Goal: Task Accomplishment & Management: Use online tool/utility

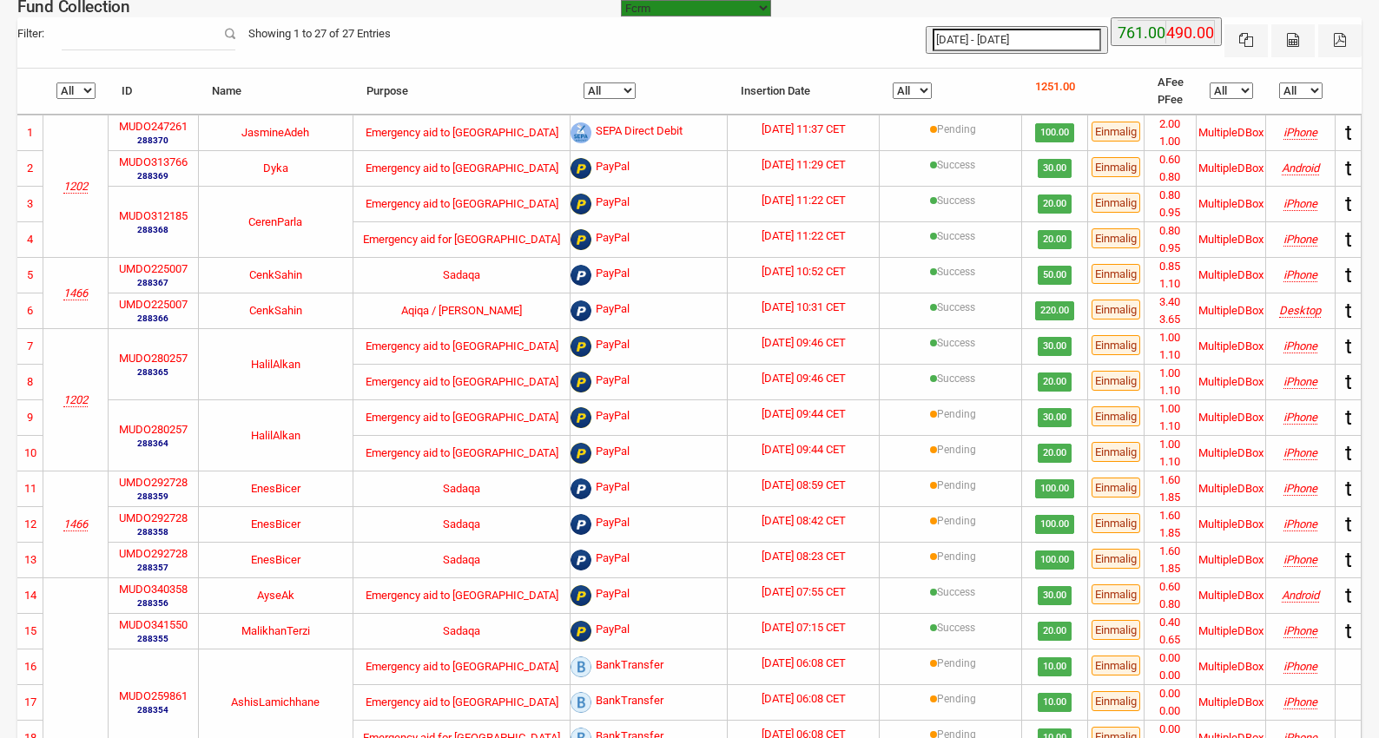
select select "100"
type input "15-09-2025"
click at [977, 36] on input "15-09-2025 - 15-09-2025" at bounding box center [1017, 40] width 169 height 23
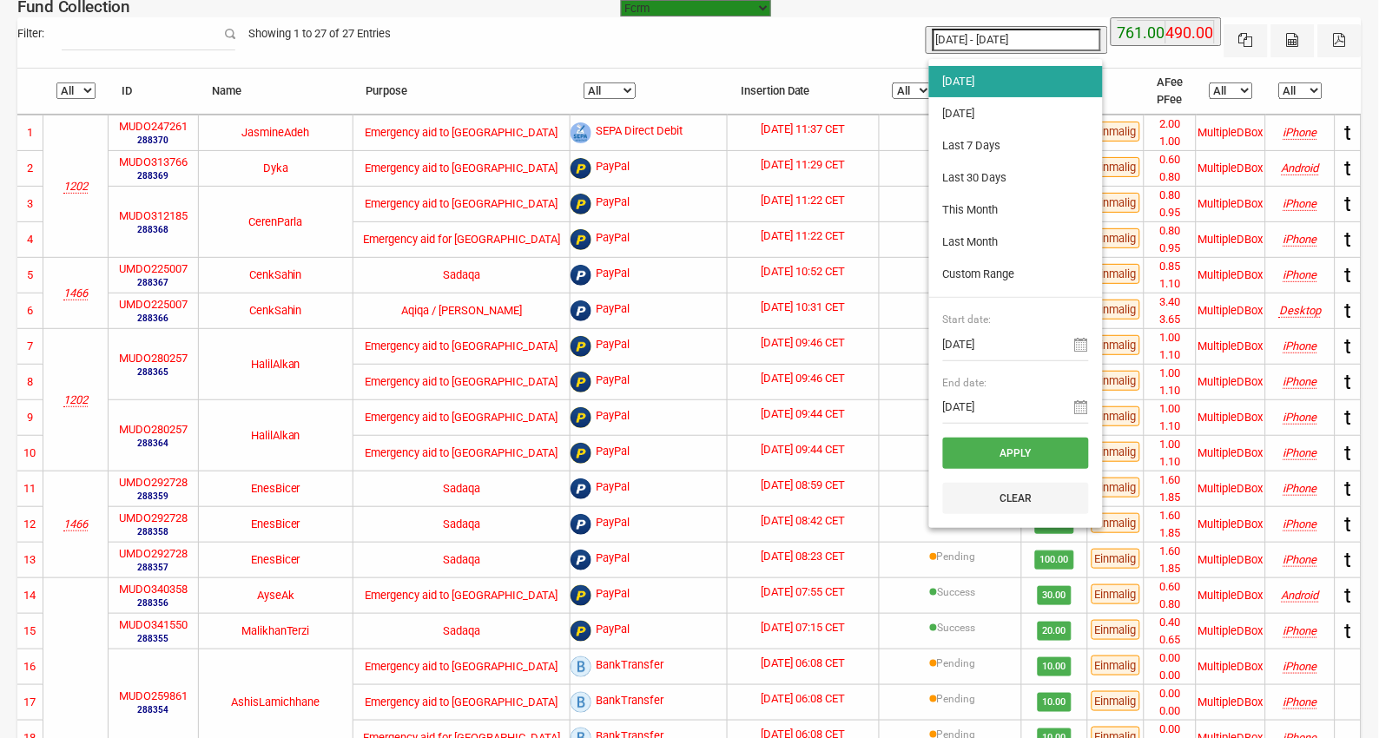
type input "[DATE]"
type input "15-09-2025"
click at [970, 83] on li "[DATE]" at bounding box center [1016, 81] width 174 height 31
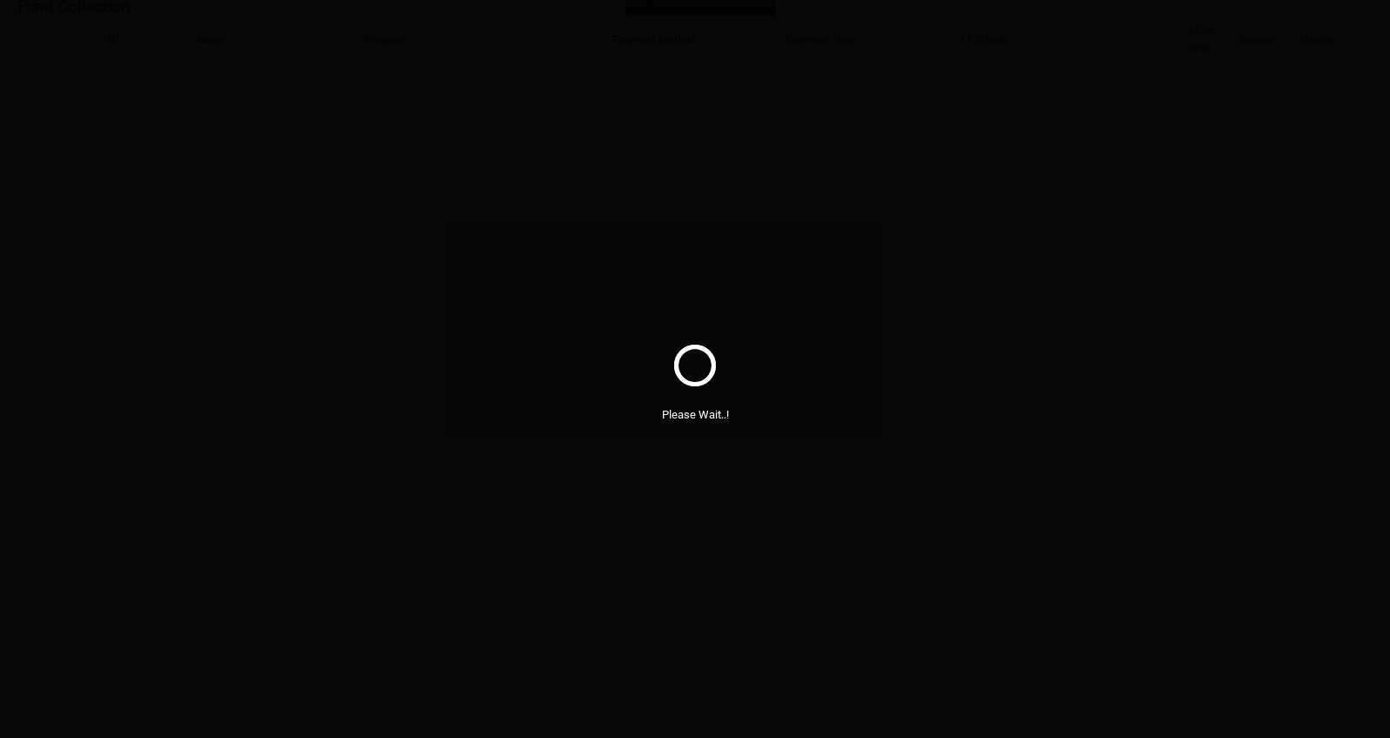
select select "100"
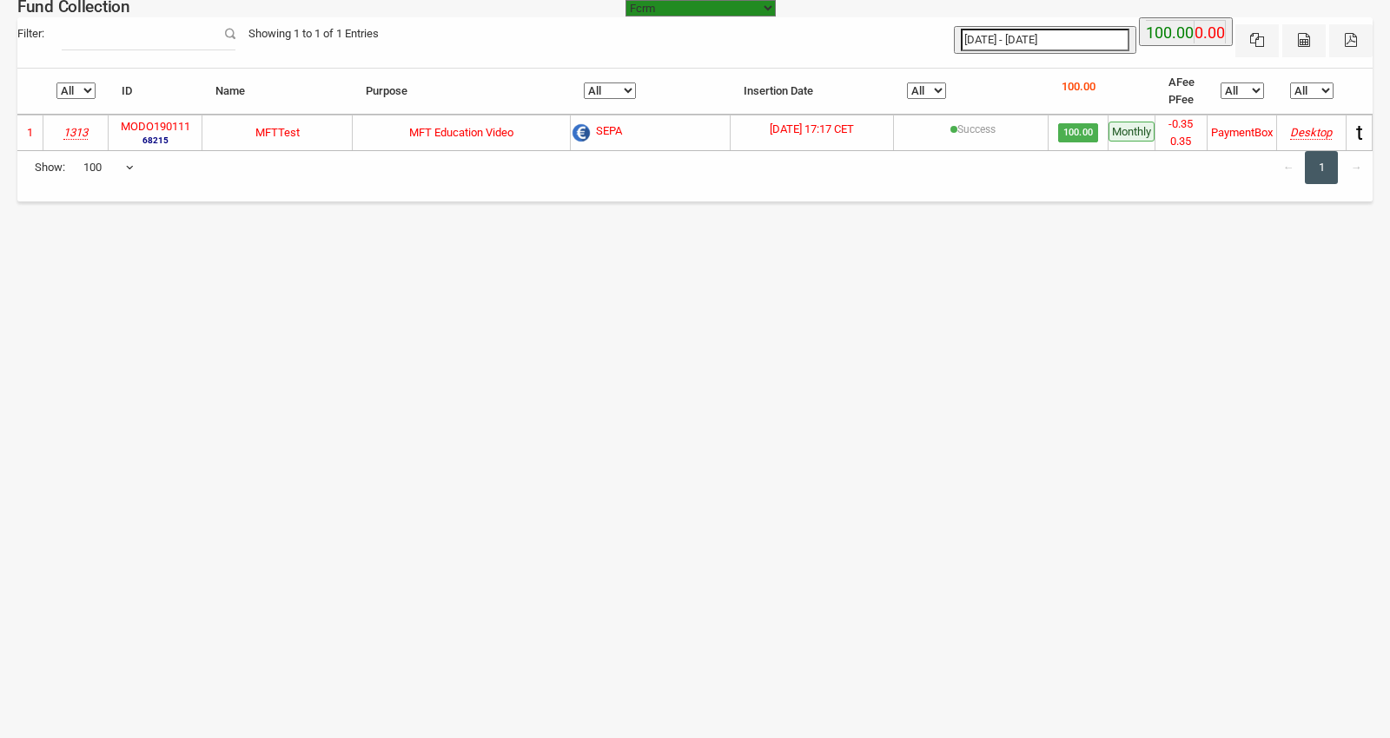
select select "[URL][DOMAIN_NAME]"
select select "100"
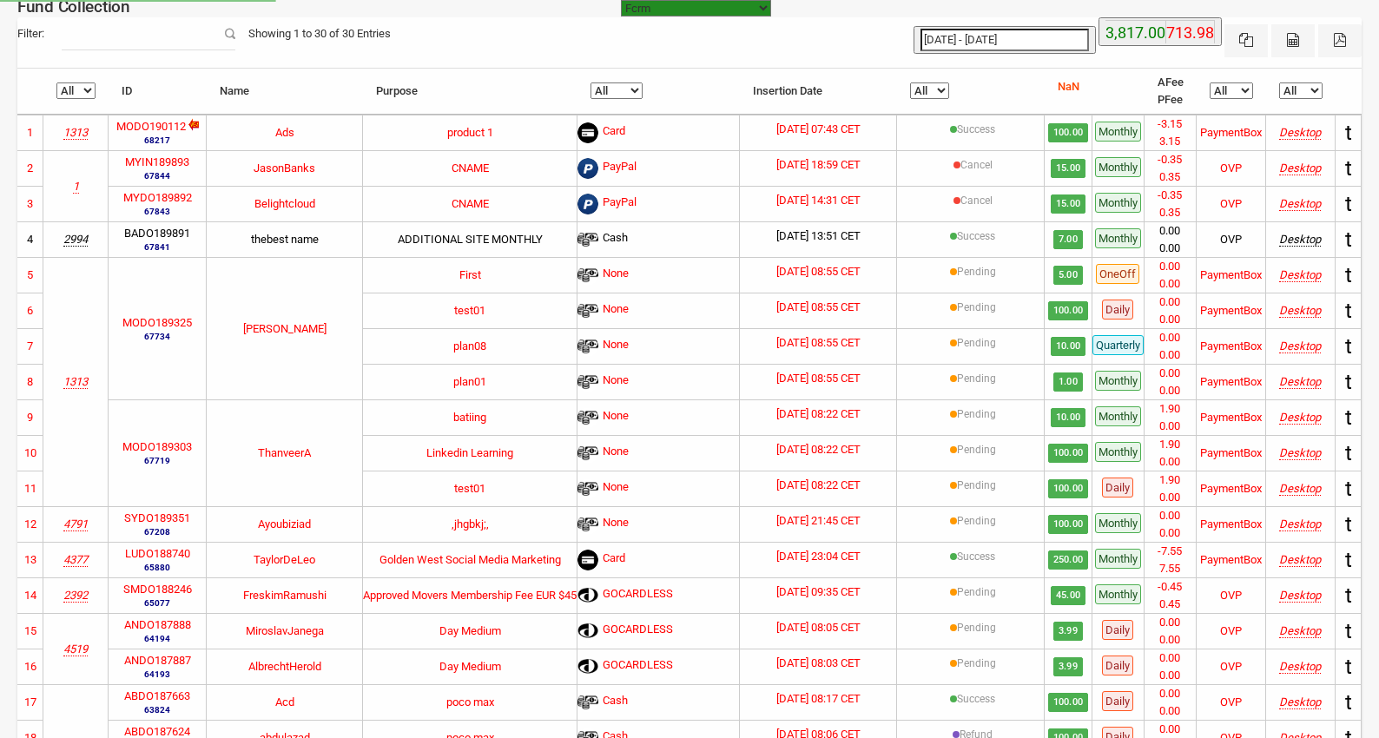
select select "[URL][DOMAIN_NAME]"
select select "100"
